Goal: Use online tool/utility: Utilize a website feature to perform a specific function

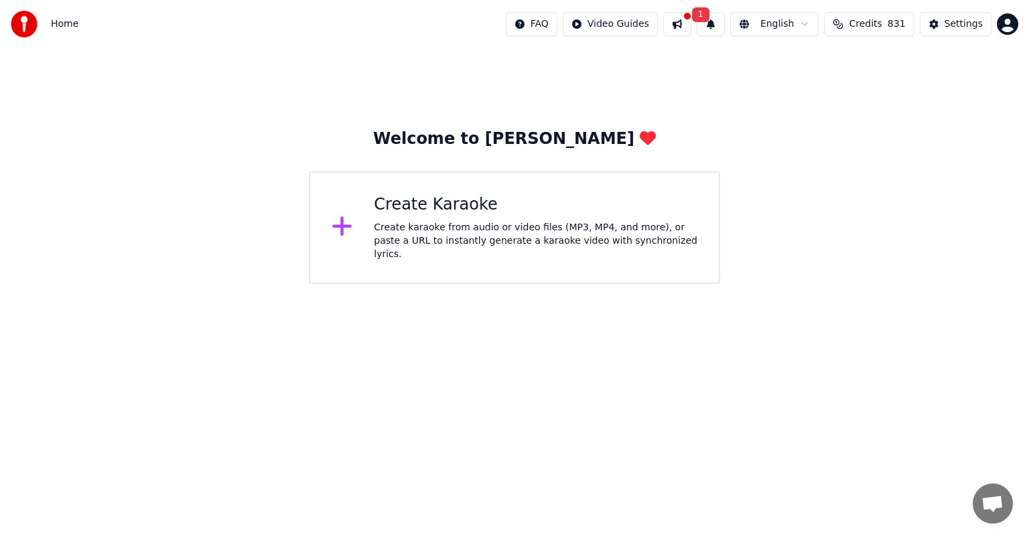
click at [554, 206] on div "Create Karaoke" at bounding box center [536, 204] width 324 height 21
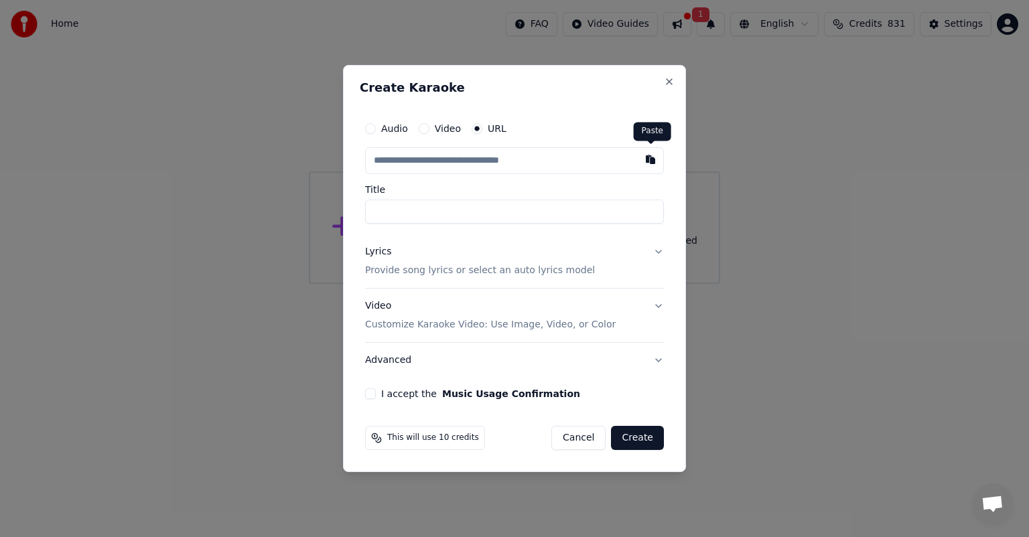
click at [651, 157] on button "button" at bounding box center [650, 159] width 27 height 24
type input "**********"
click at [367, 394] on button "I accept the Music Usage Confirmation" at bounding box center [370, 394] width 11 height 11
click at [640, 442] on button "Create" at bounding box center [637, 438] width 53 height 24
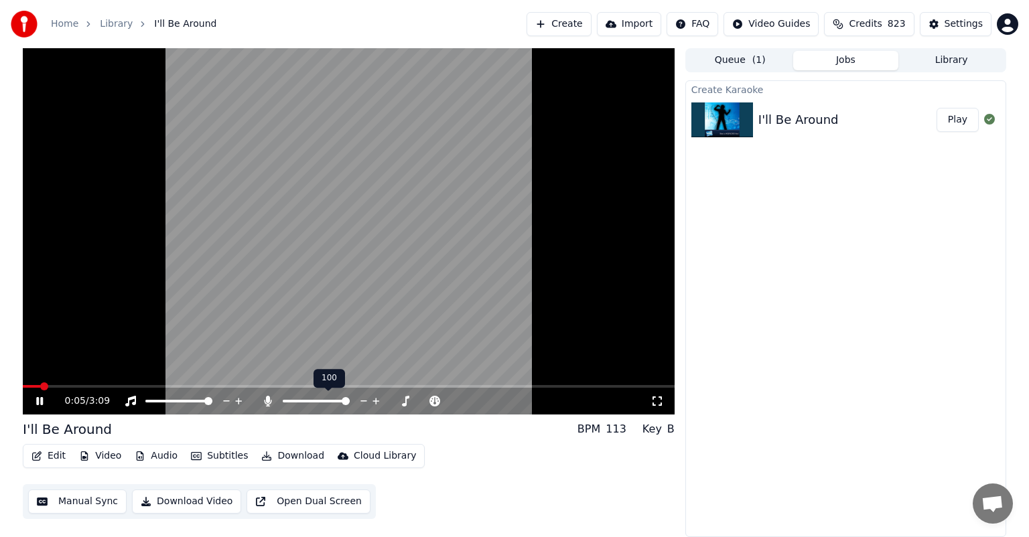
click at [350, 405] on span at bounding box center [346, 401] width 8 height 8
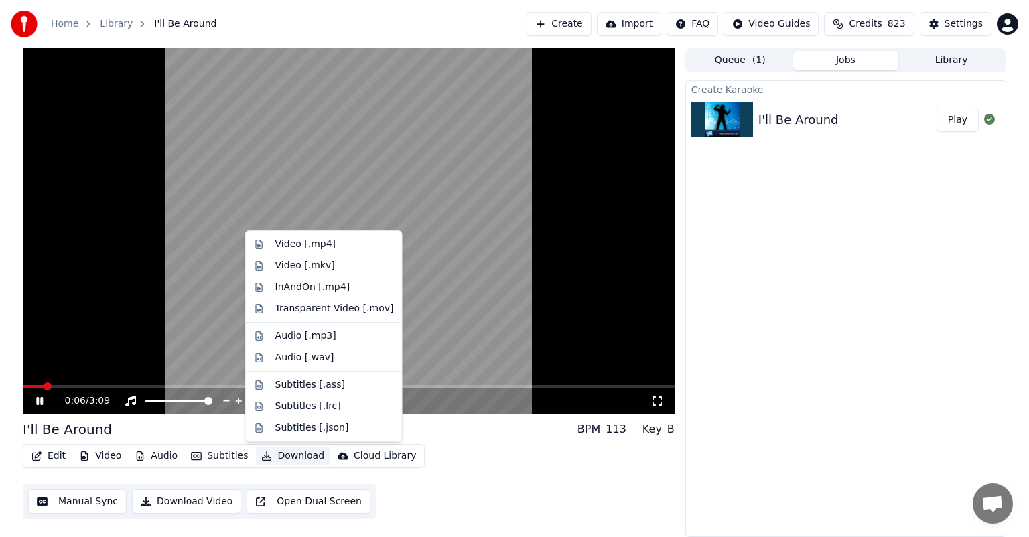
click at [299, 456] on button "Download" at bounding box center [293, 456] width 74 height 19
click at [323, 334] on div "Audio [.mp3]" at bounding box center [305, 336] width 61 height 13
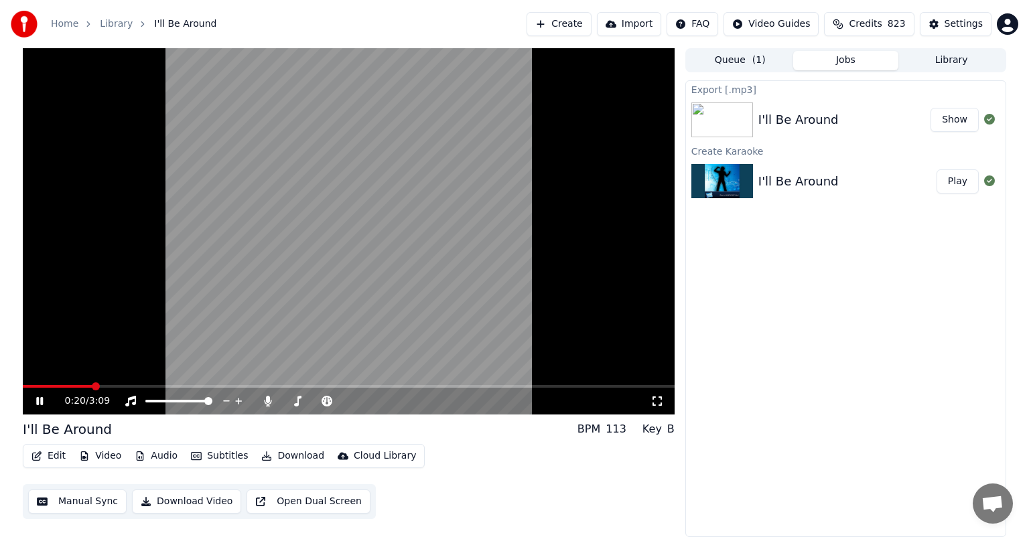
click at [966, 119] on button "Show" at bounding box center [955, 120] width 48 height 24
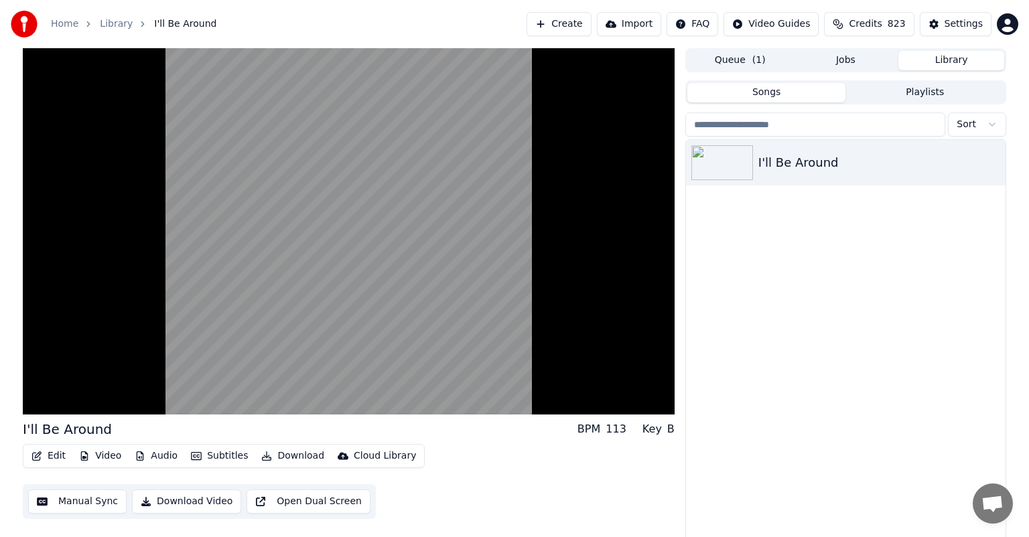
click at [960, 55] on button "Library" at bounding box center [952, 60] width 106 height 19
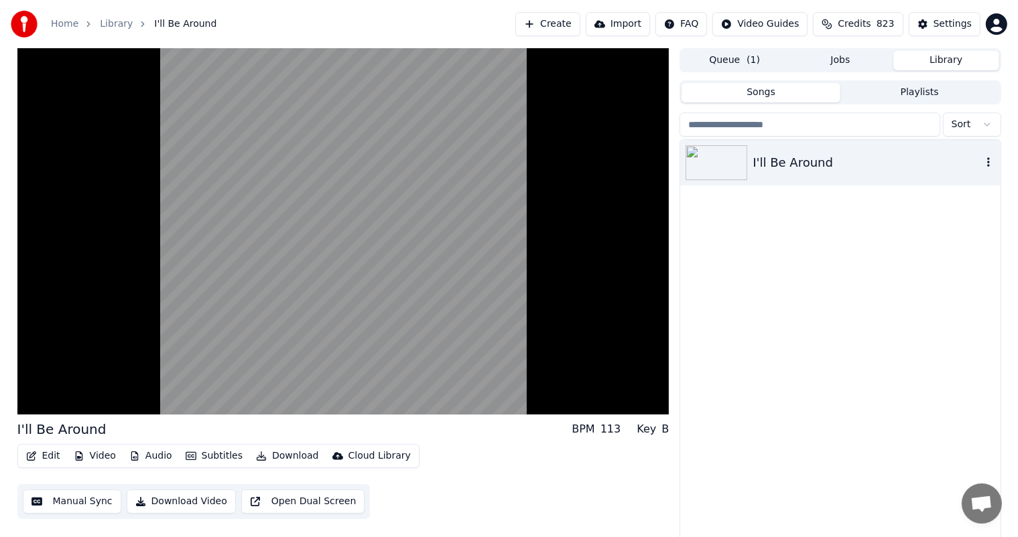
click at [988, 160] on icon "button" at bounding box center [988, 161] width 3 height 9
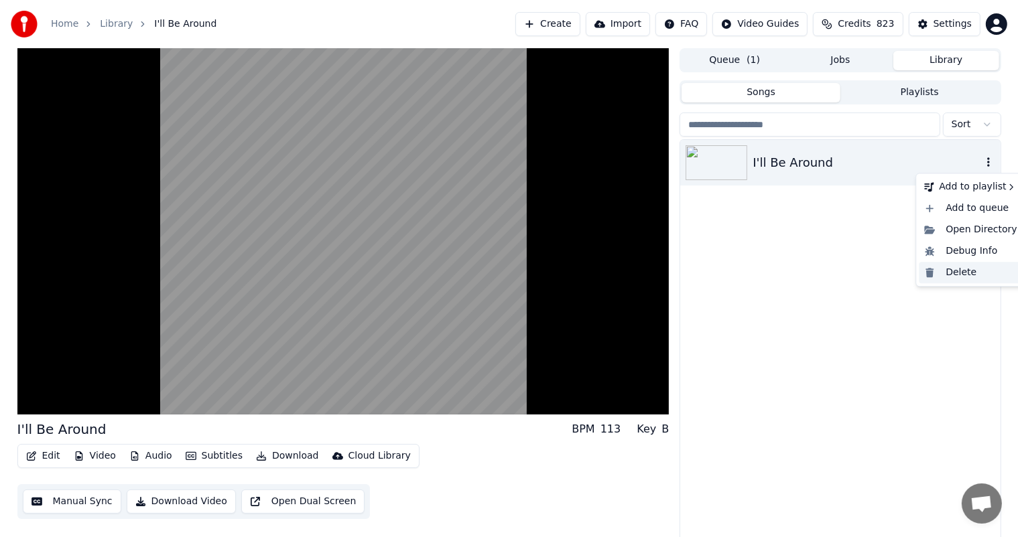
click at [949, 269] on div "Delete" at bounding box center [970, 272] width 103 height 21
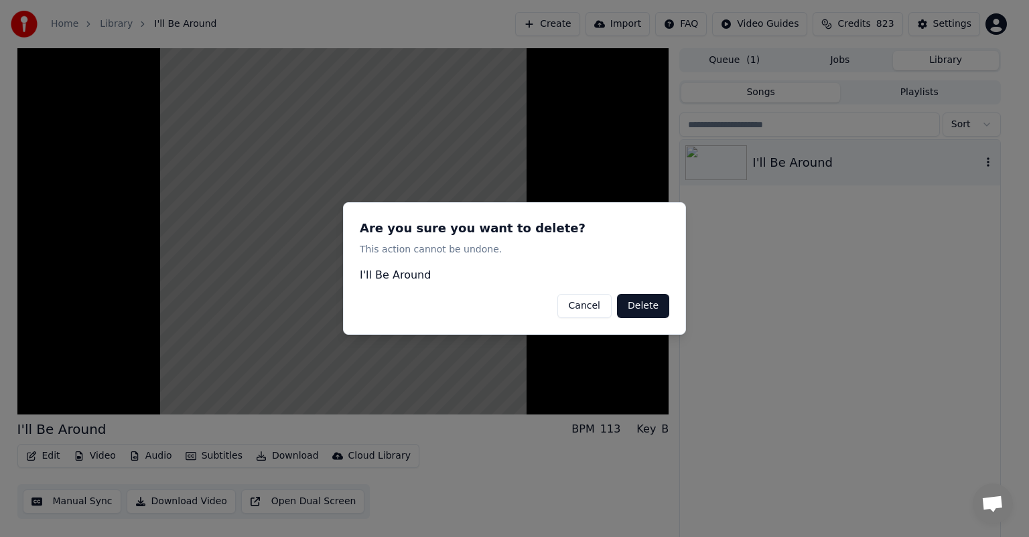
click at [659, 306] on button "Delete" at bounding box center [643, 306] width 52 height 24
